Goal: Task Accomplishment & Management: Manage account settings

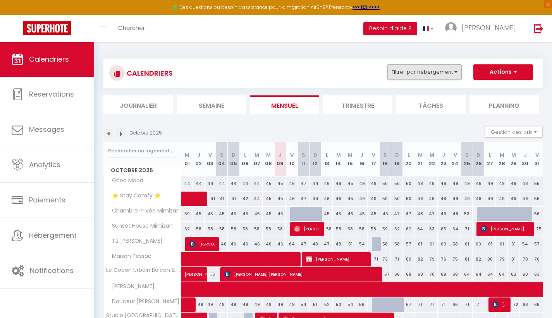
click at [404, 70] on button "Filtrer par hébergement" at bounding box center [424, 71] width 74 height 15
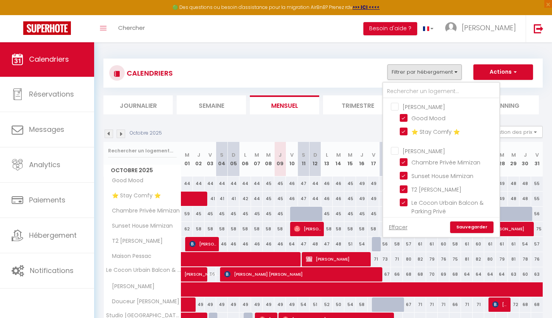
click at [397, 103] on input "[PERSON_NAME]" at bounding box center [449, 106] width 116 height 8
checkbox input "true"
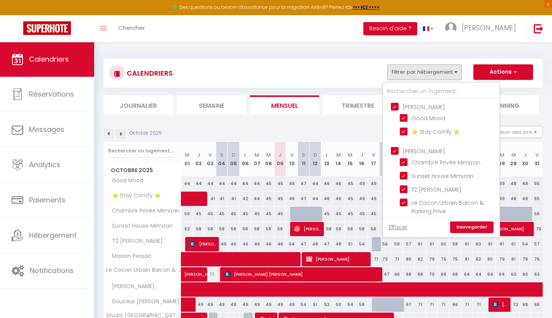
checkbox input "true"
click at [395, 104] on input "[PERSON_NAME]" at bounding box center [449, 106] width 116 height 8
checkbox input "false"
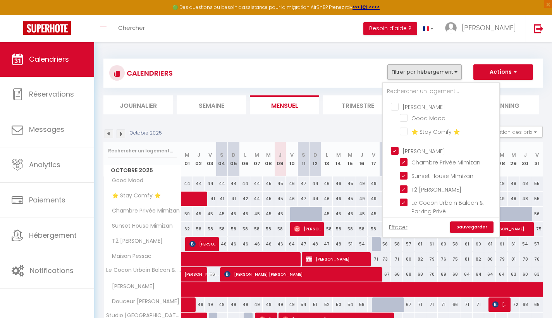
checkbox input "false"
click at [401, 227] on link "Effacer" at bounding box center [398, 227] width 19 height 9
checkbox input "false"
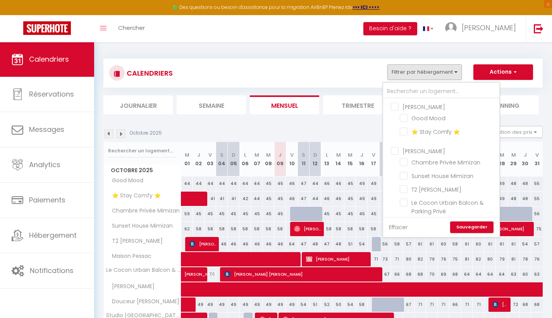
checkbox input "false"
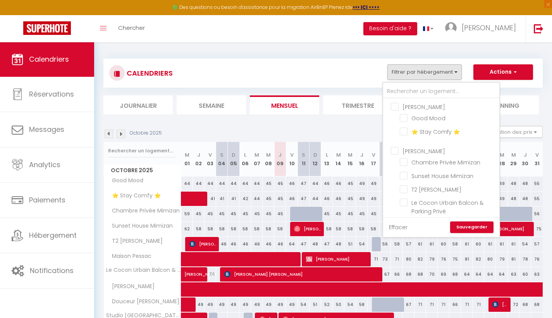
checkbox input "false"
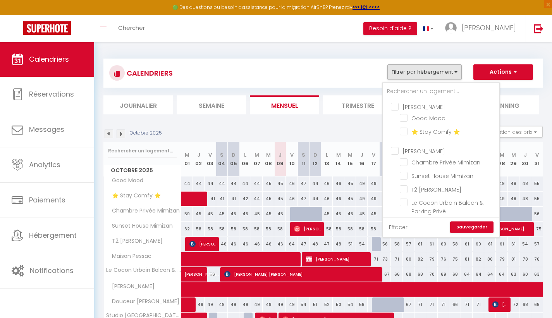
checkbox input "false"
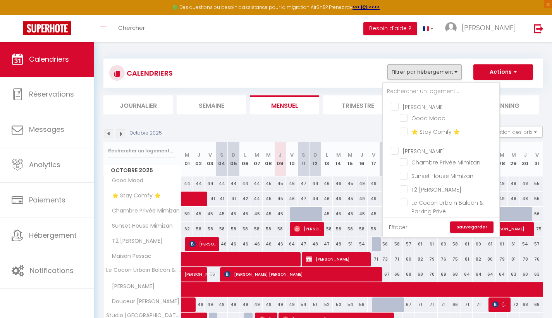
checkbox input "false"
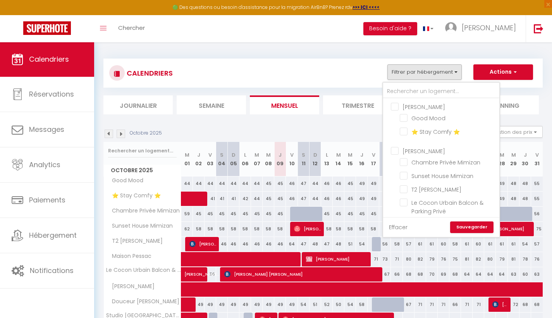
checkbox input "false"
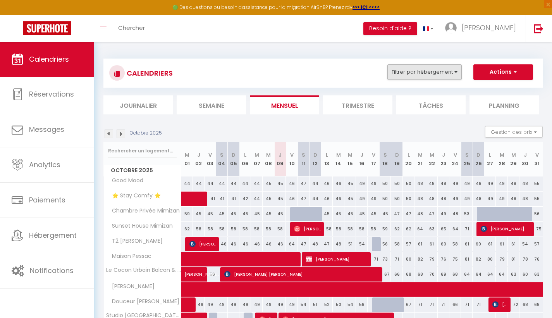
click at [426, 74] on button "Filtrer par hébergement" at bounding box center [424, 71] width 74 height 15
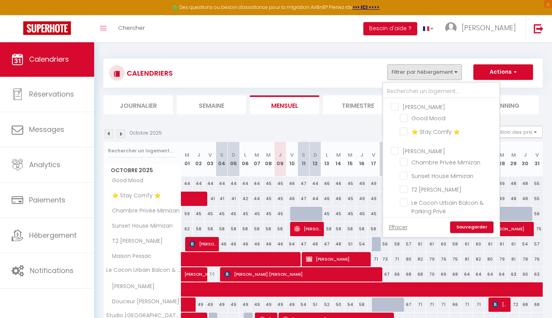
click at [395, 148] on input "[PERSON_NAME]" at bounding box center [449, 150] width 116 height 8
checkbox input "true"
checkbox input "false"
checkbox input "true"
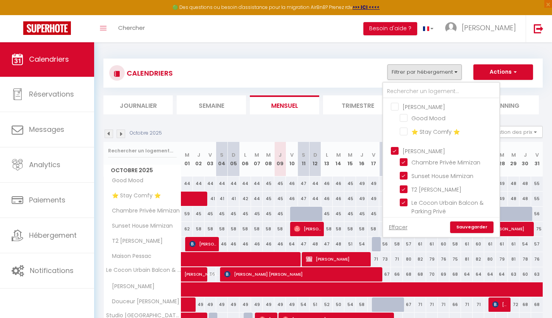
checkbox input "true"
checkbox input "false"
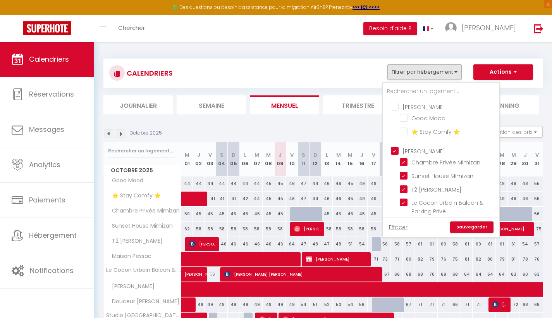
checkbox input "false"
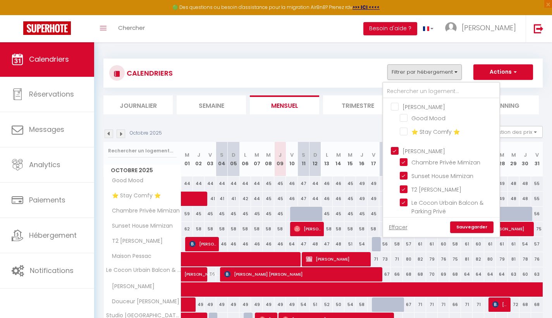
checkbox input "false"
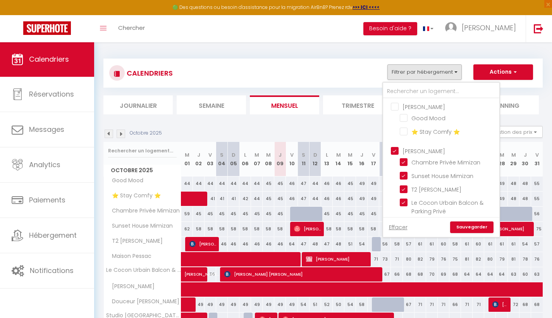
checkbox input "false"
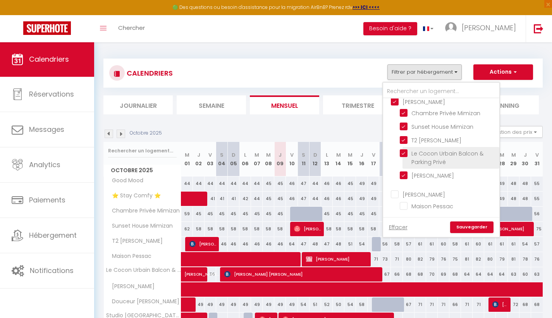
click at [403, 152] on input "Le Cocon Urbain Balcon & Parking Privé" at bounding box center [448, 153] width 97 height 8
checkbox input "false"
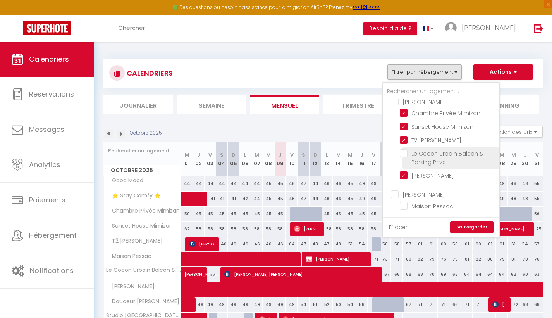
checkbox input "false"
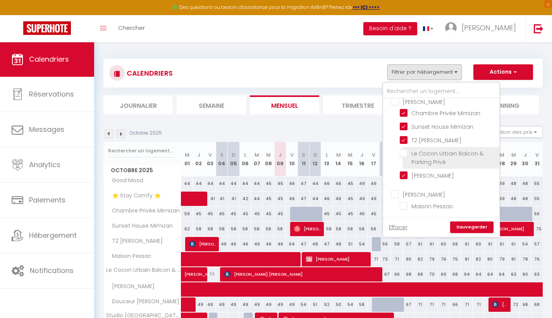
checkbox input "false"
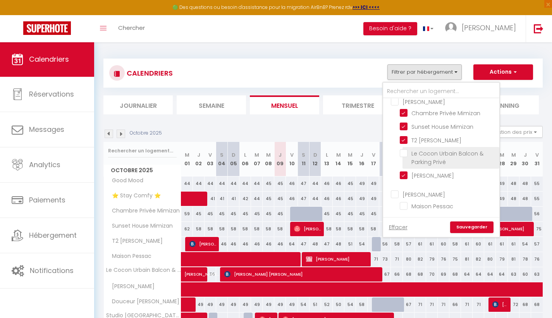
checkbox input "false"
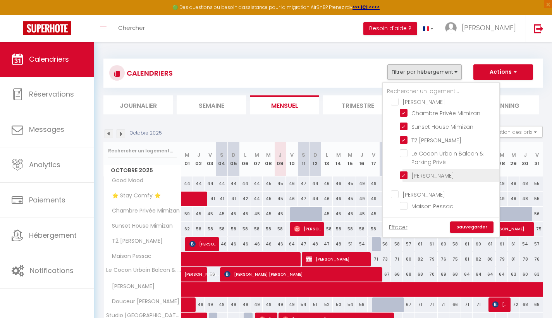
click at [404, 175] on input "[PERSON_NAME]" at bounding box center [448, 175] width 97 height 8
checkbox input "false"
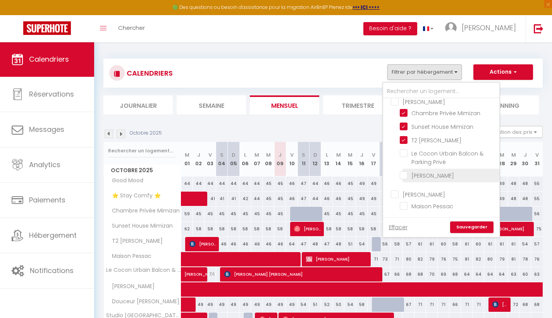
checkbox input "false"
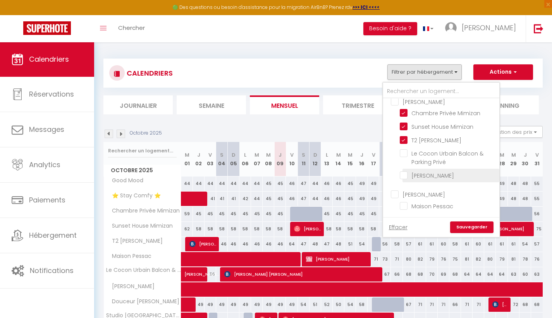
checkbox input "false"
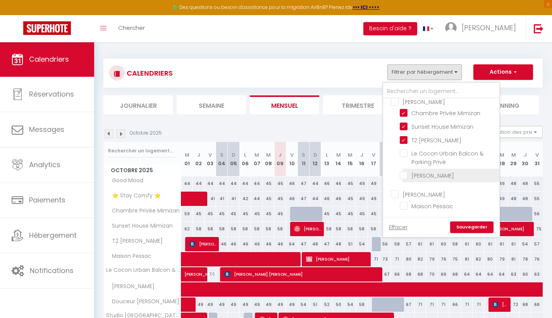
checkbox input "false"
click at [405, 174] on input "[PERSON_NAME]" at bounding box center [448, 175] width 97 height 8
checkbox input "true"
checkbox input "false"
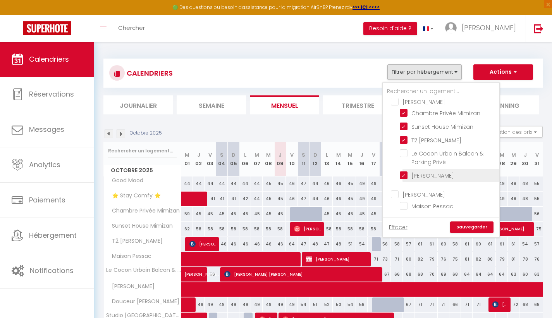
checkbox input "false"
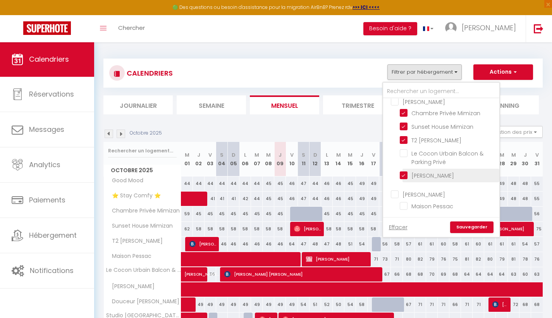
checkbox input "false"
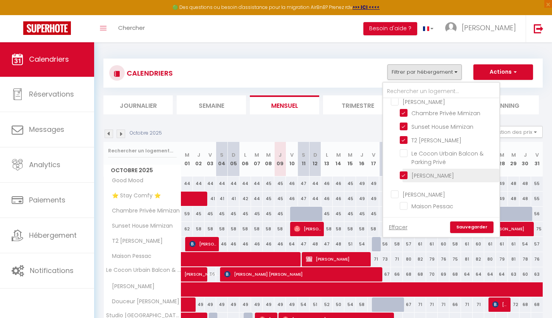
checkbox input "false"
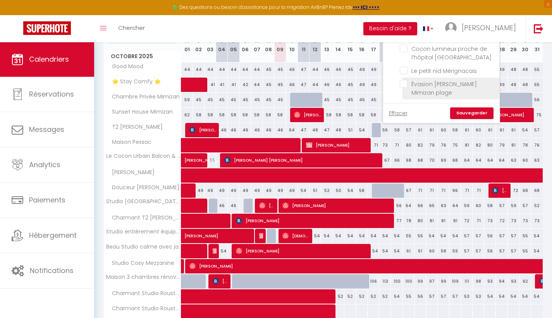
scroll to position [26, 0]
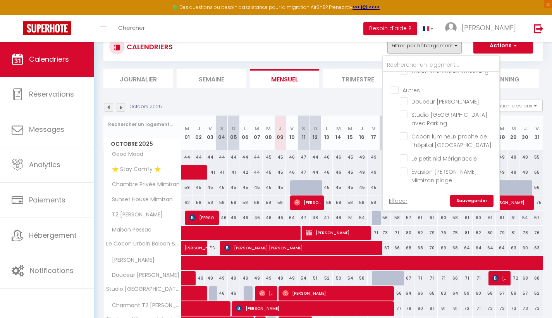
click at [461, 198] on link "Sauvegarder" at bounding box center [471, 201] width 43 height 12
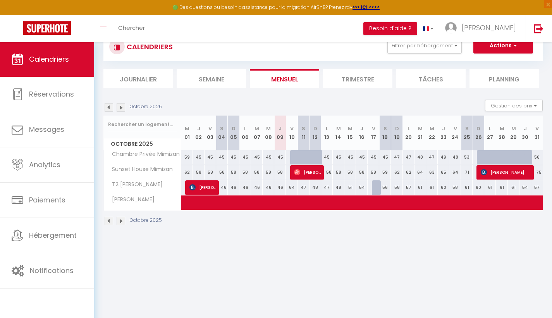
click at [108, 107] on img at bounding box center [109, 107] width 9 height 9
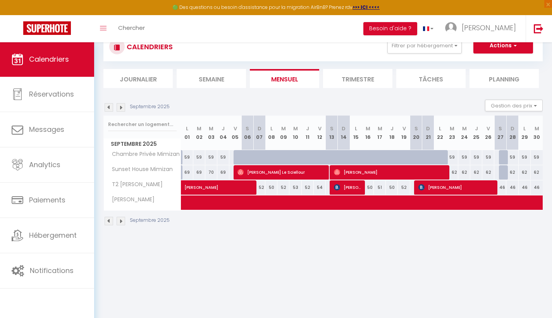
click at [119, 107] on img at bounding box center [121, 107] width 9 height 9
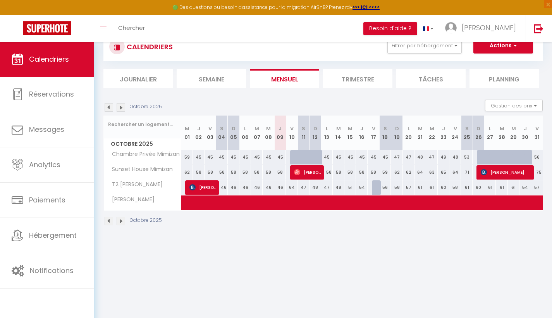
click at [108, 108] on img at bounding box center [109, 107] width 9 height 9
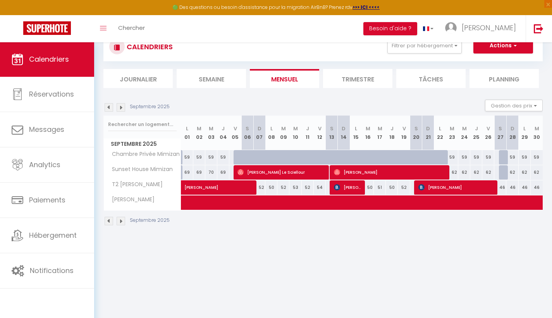
click at [132, 199] on span "[PERSON_NAME]" at bounding box center [131, 199] width 52 height 9
click at [124, 199] on span "[PERSON_NAME]" at bounding box center [131, 199] width 52 height 9
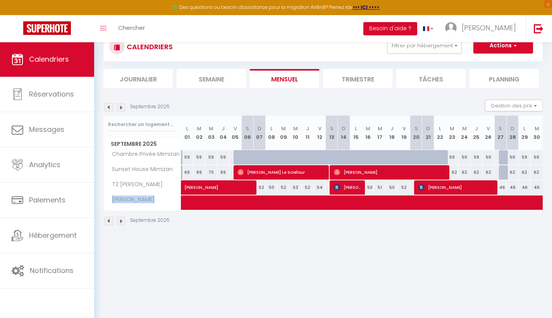
click at [138, 199] on span "[PERSON_NAME]" at bounding box center [131, 199] width 52 height 9
click at [140, 195] on span "[PERSON_NAME]" at bounding box center [131, 199] width 52 height 9
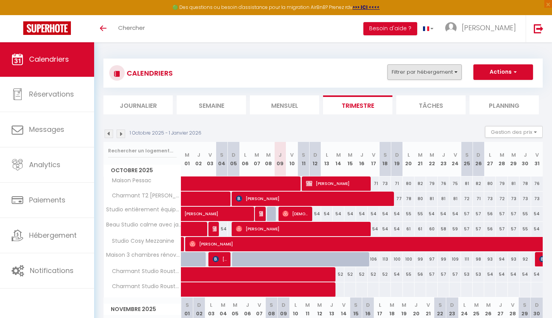
click at [413, 70] on button "Filtrer par hébergement" at bounding box center [424, 71] width 74 height 15
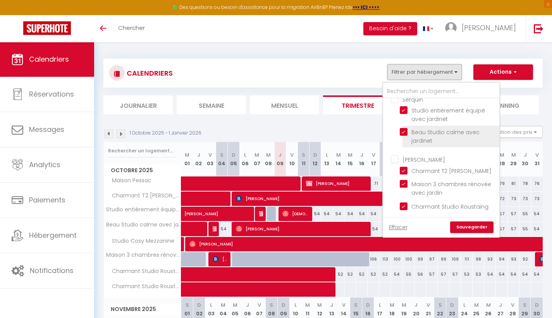
scroll to position [13, 0]
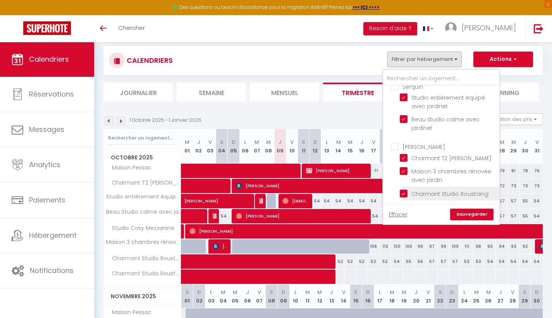
click at [402, 189] on input "Charmant Studio Roustaing" at bounding box center [448, 193] width 97 height 8
checkbox input "false"
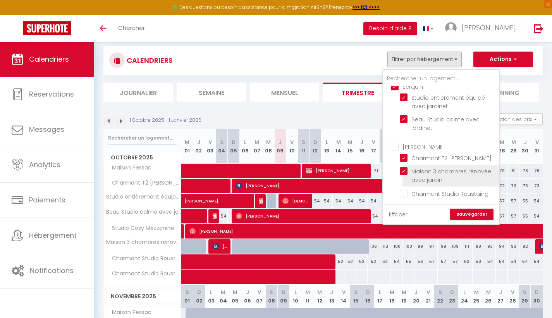
checkbox input "false"
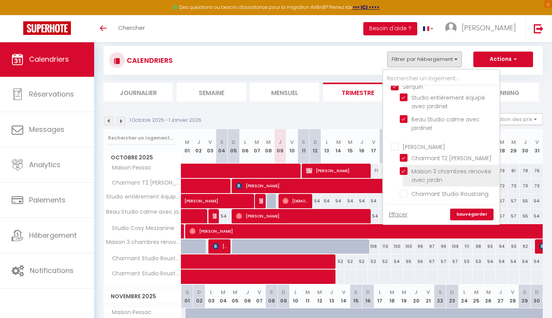
checkbox input "false"
checkbox input "true"
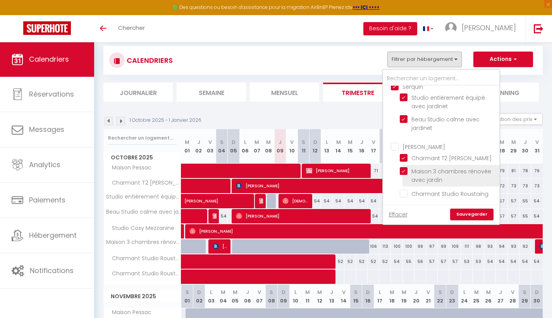
click at [404, 167] on input "Maison 3 chambres rénovée avec jardin" at bounding box center [448, 171] width 97 height 8
checkbox input "false"
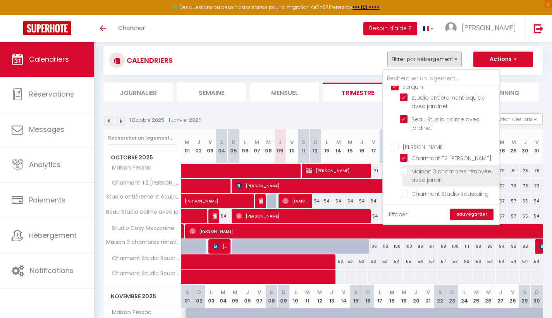
checkbox input "false"
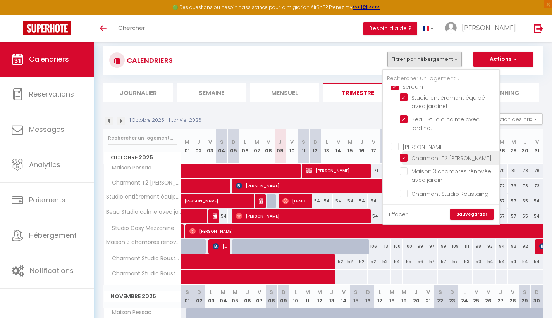
click at [403, 151] on div "[PERSON_NAME] Mood ⭐️ Stay Comfy ⭐️ [PERSON_NAME] Privée Mimizan Sunset House M…" at bounding box center [441, 145] width 116 height 119
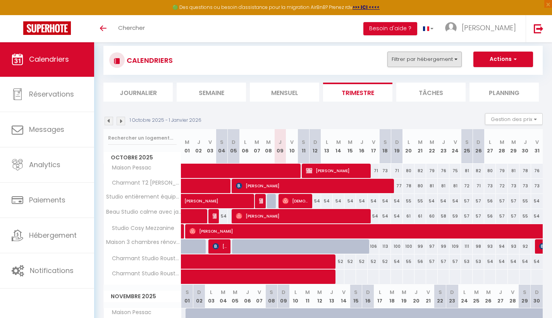
click at [422, 55] on button "Filtrer par hébergement" at bounding box center [424, 59] width 74 height 15
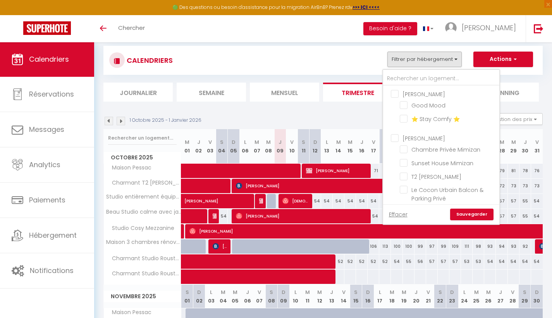
click at [392, 226] on input "[PERSON_NAME]" at bounding box center [449, 230] width 116 height 8
checkbox input "false"
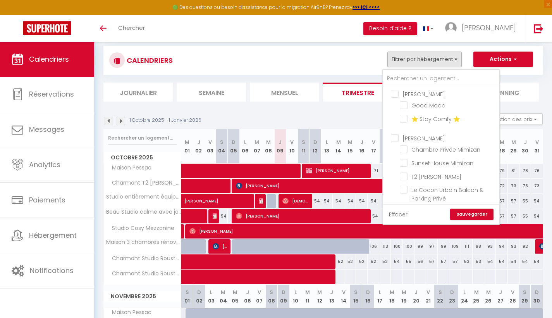
checkbox input "false"
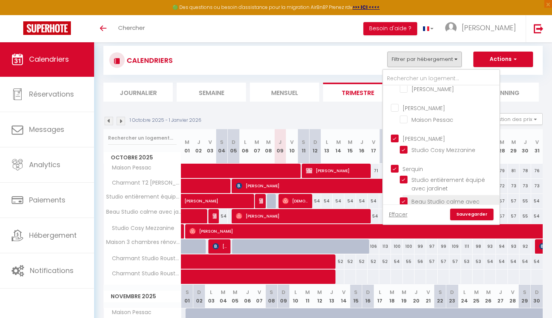
scroll to position [194, 0]
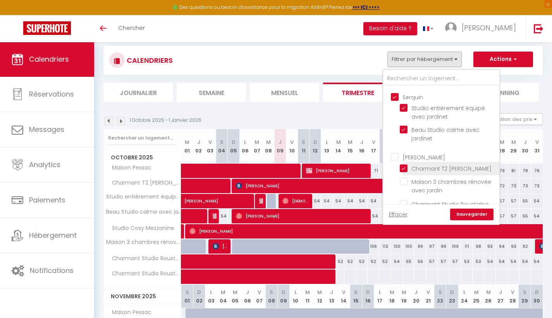
click at [403, 170] on input "Charmant T2 [PERSON_NAME]" at bounding box center [448, 168] width 97 height 8
checkbox input "false"
click at [394, 98] on input "Serquin" at bounding box center [449, 97] width 116 height 8
checkbox input "false"
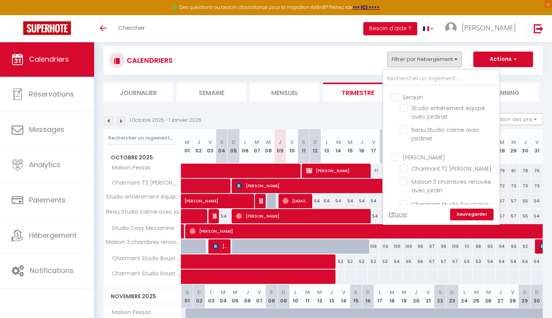
checkbox input "false"
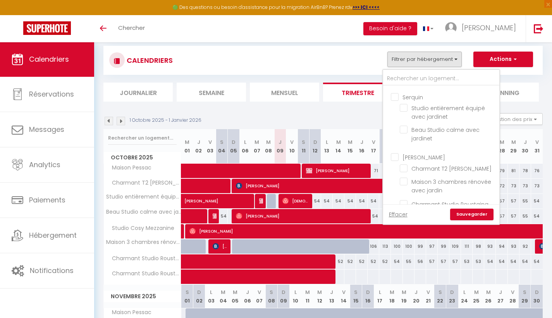
checkbox input "false"
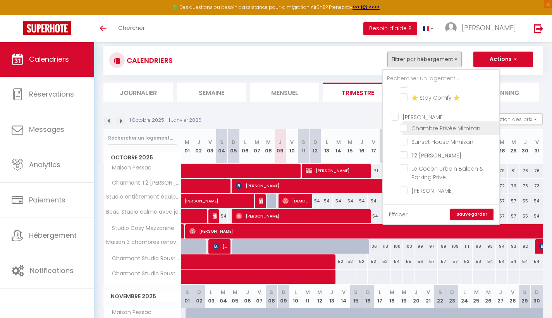
scroll to position [86, 0]
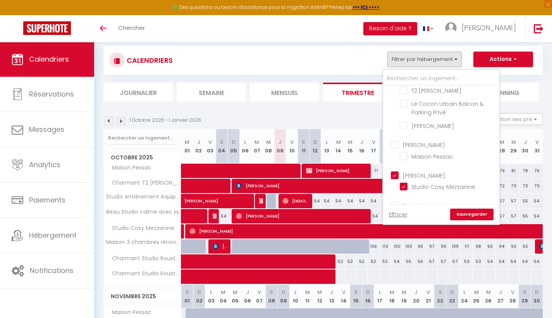
click at [394, 175] on input "[PERSON_NAME]" at bounding box center [449, 175] width 116 height 8
checkbox input "false"
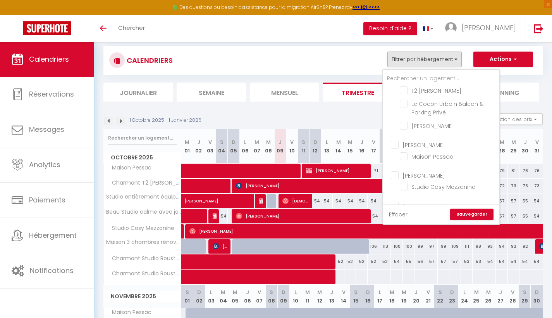
checkbox input "false"
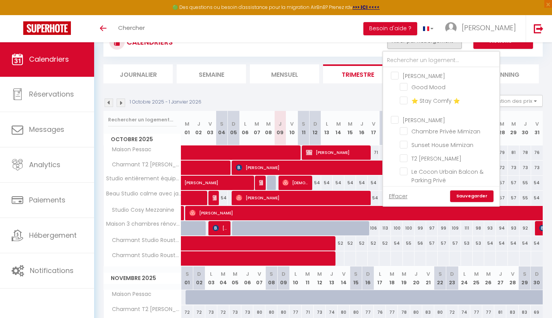
scroll to position [0, 0]
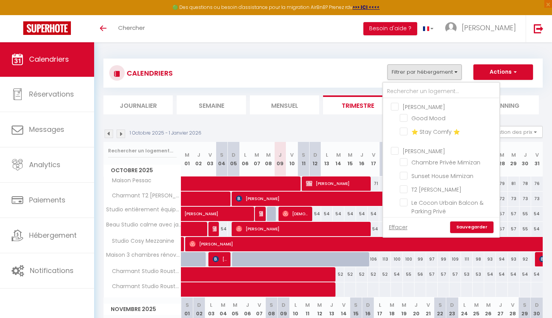
click at [460, 224] on link "Sauvegarder" at bounding box center [471, 227] width 43 height 12
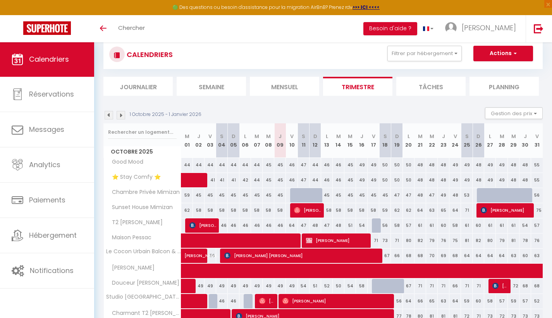
scroll to position [17, 0]
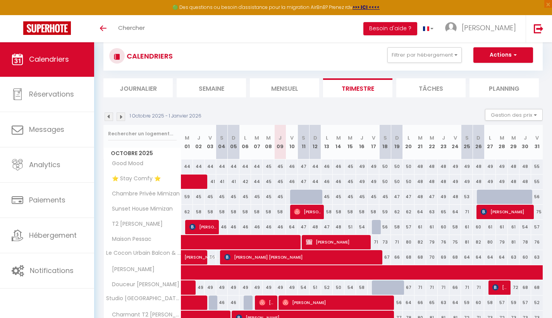
click at [108, 117] on img at bounding box center [109, 116] width 9 height 9
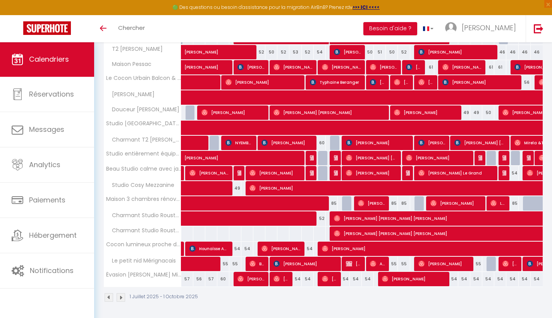
scroll to position [830, 0]
